Goal: Check status: Check status

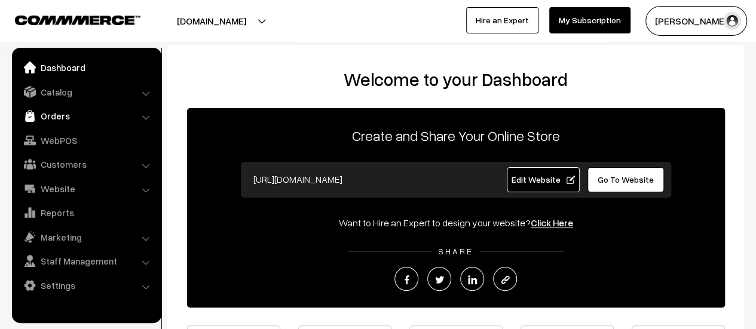
click at [51, 118] on link "Orders" at bounding box center [86, 116] width 142 height 22
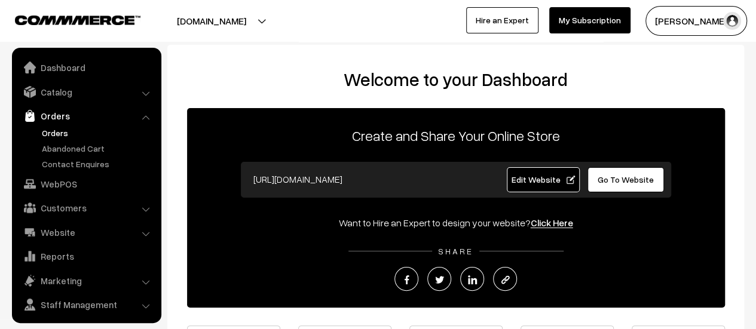
click at [57, 137] on link "Orders" at bounding box center [98, 133] width 118 height 13
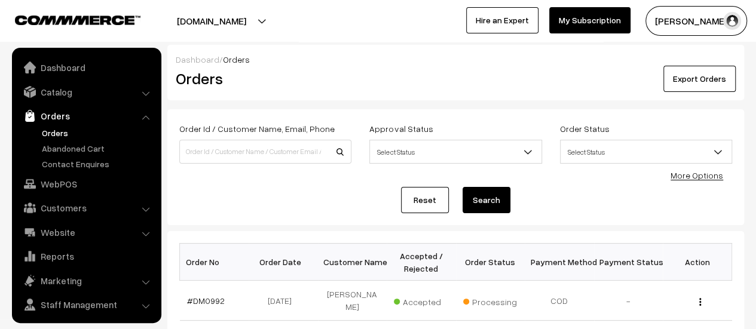
scroll to position [27, 0]
